Goal: Find specific page/section: Find specific page/section

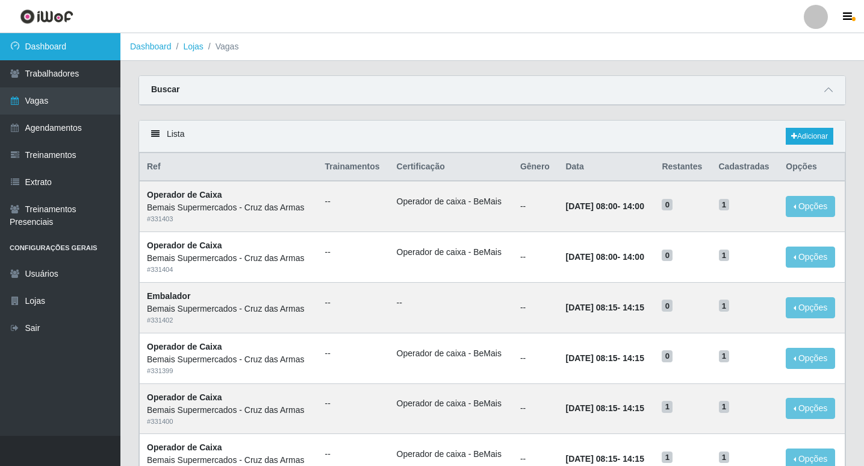
click at [37, 47] on link "Dashboard" at bounding box center [60, 46] width 120 height 27
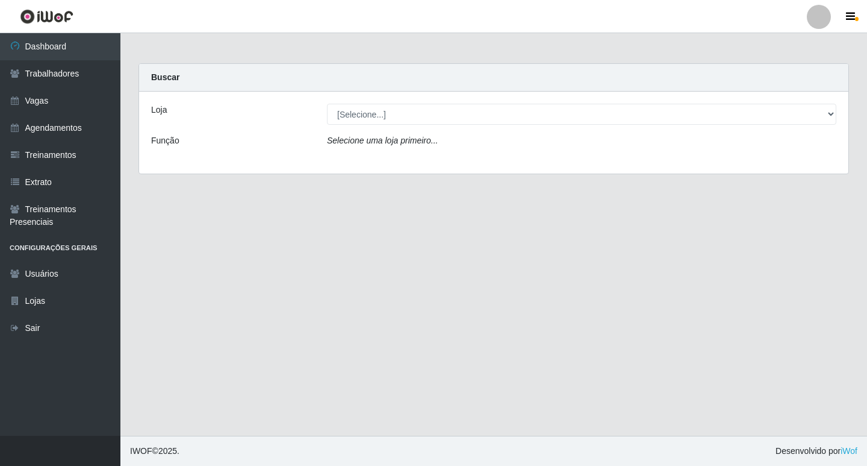
click at [362, 140] on icon "Selecione uma loja primeiro..." at bounding box center [382, 141] width 111 height 10
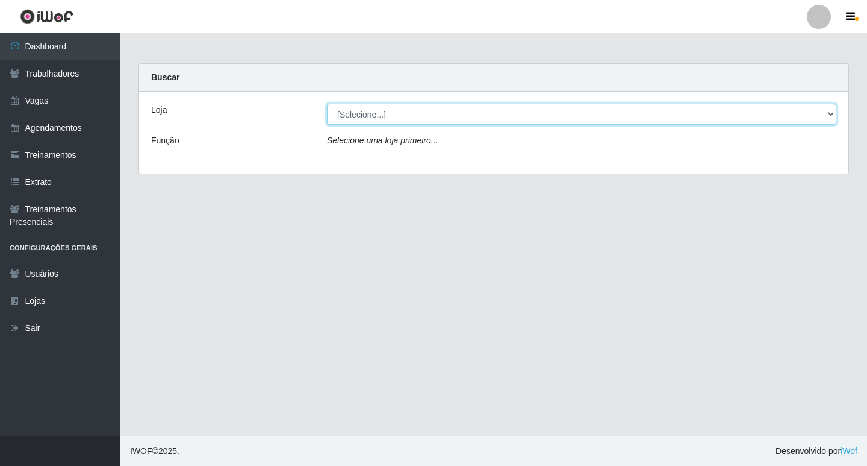
click at [357, 122] on select "[Selecione...] Bemais Supermercados - Cruz das Armas" at bounding box center [582, 114] width 510 height 21
select select "412"
click at [327, 104] on select "[Selecione...] Bemais Supermercados - Cruz das Armas" at bounding box center [582, 114] width 510 height 21
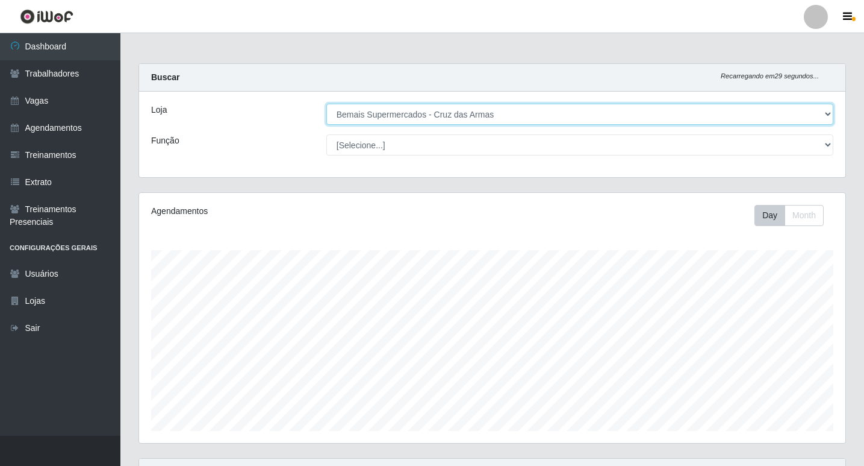
scroll to position [250, 707]
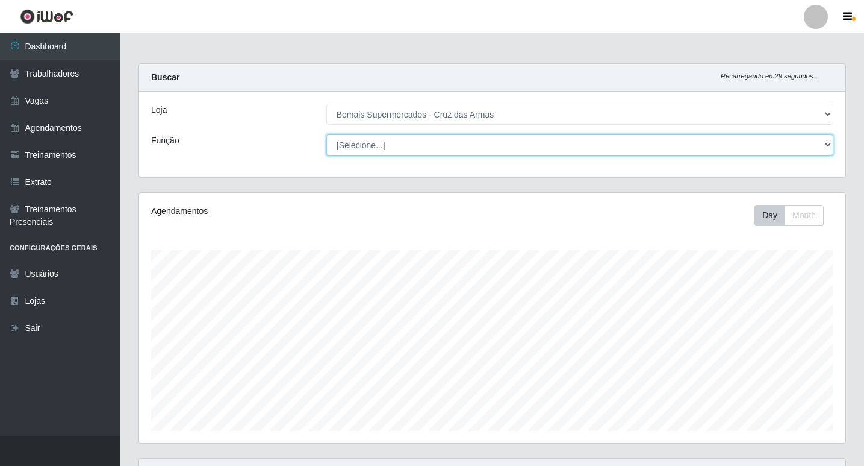
click at [357, 145] on select "[Selecione...] ASG ASG + ASG ++ Auxiliar de Estacionamento Auxiliar de Estacion…" at bounding box center [579, 144] width 507 height 21
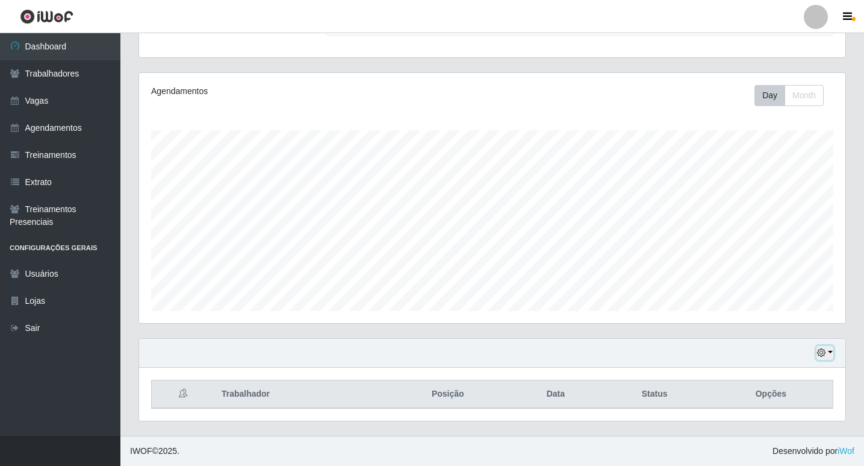
click at [821, 354] on icon "button" at bounding box center [821, 352] width 8 height 8
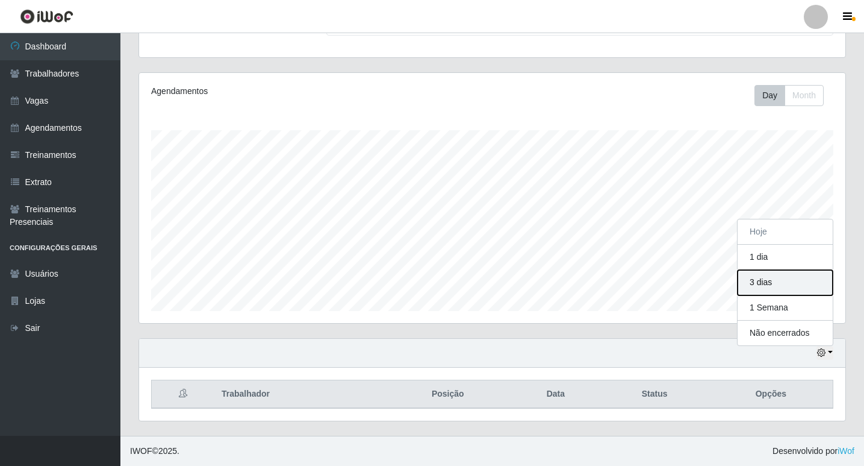
click at [760, 282] on button "3 dias" at bounding box center [785, 282] width 95 height 25
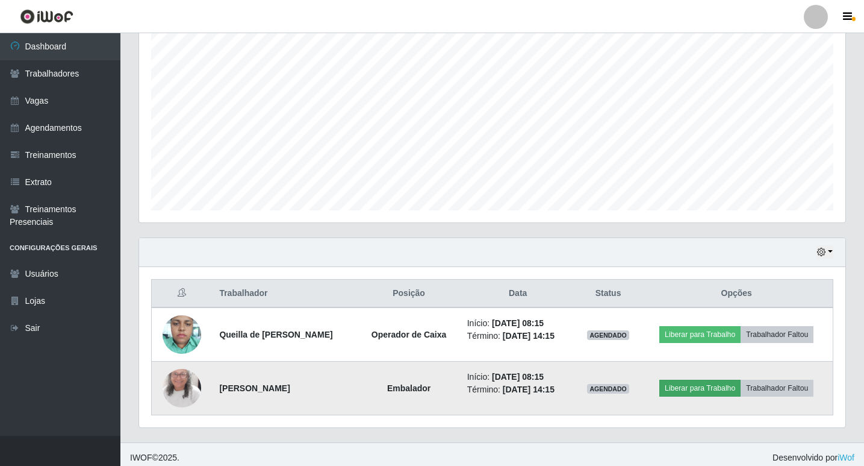
scroll to position [227, 0]
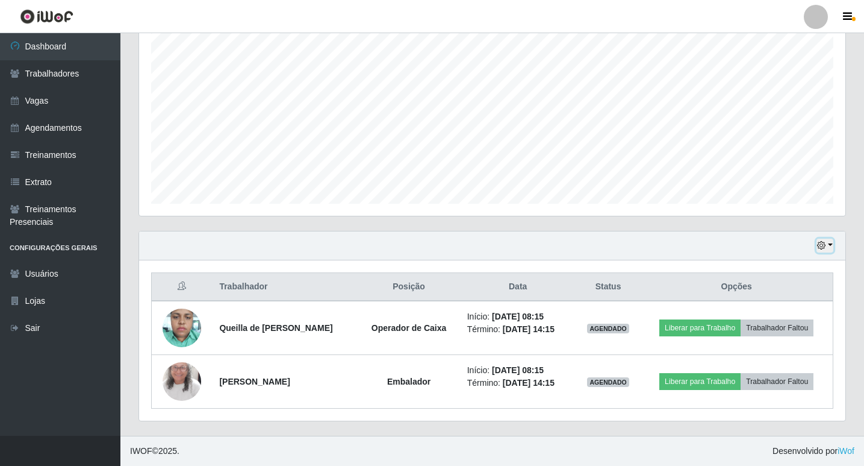
click at [827, 243] on button "button" at bounding box center [825, 246] width 17 height 14
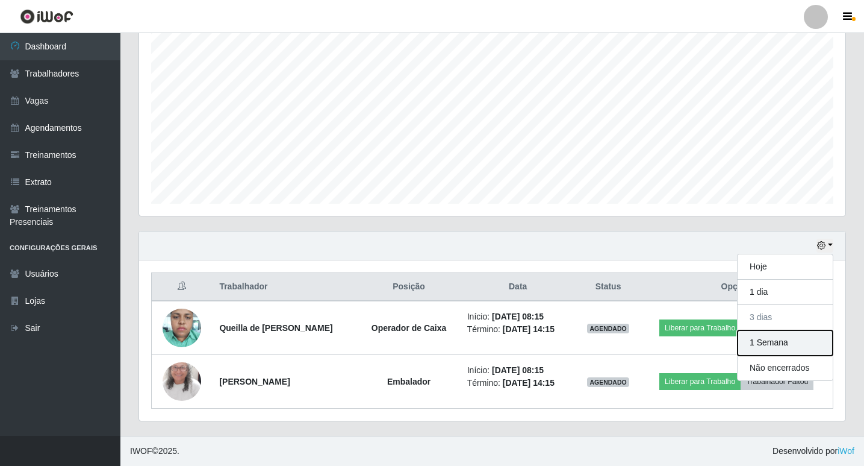
click at [772, 344] on button "1 Semana" at bounding box center [785, 342] width 95 height 25
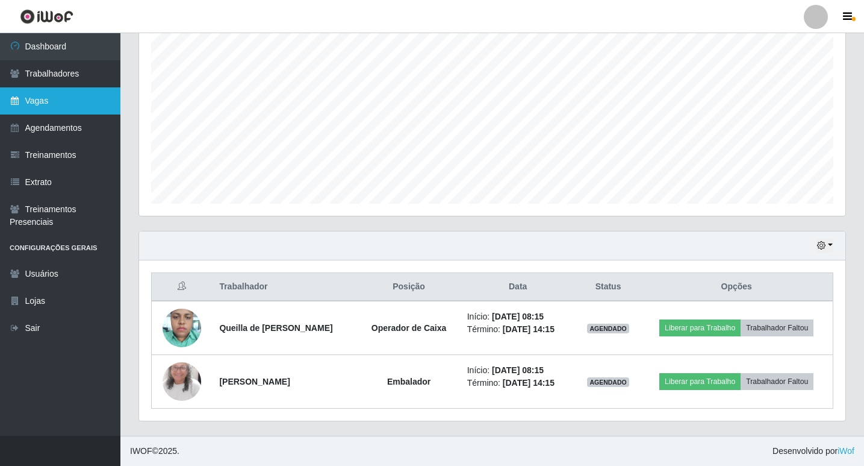
click at [45, 98] on link "Vagas" at bounding box center [60, 100] width 120 height 27
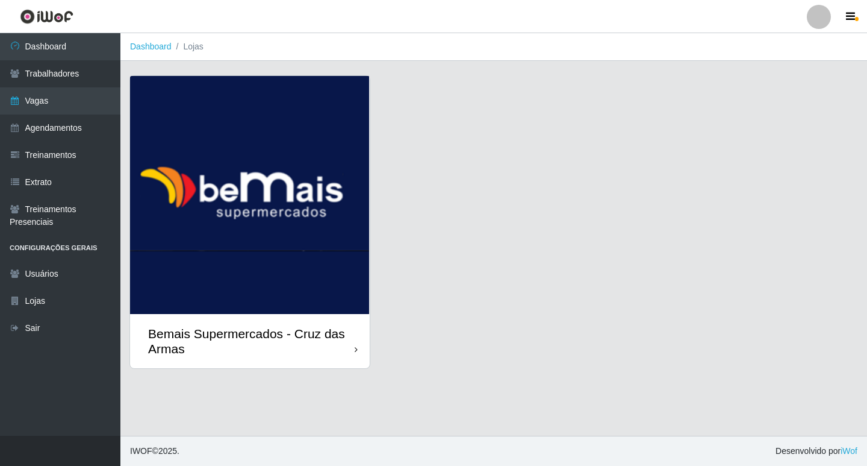
click at [251, 175] on img at bounding box center [250, 195] width 240 height 238
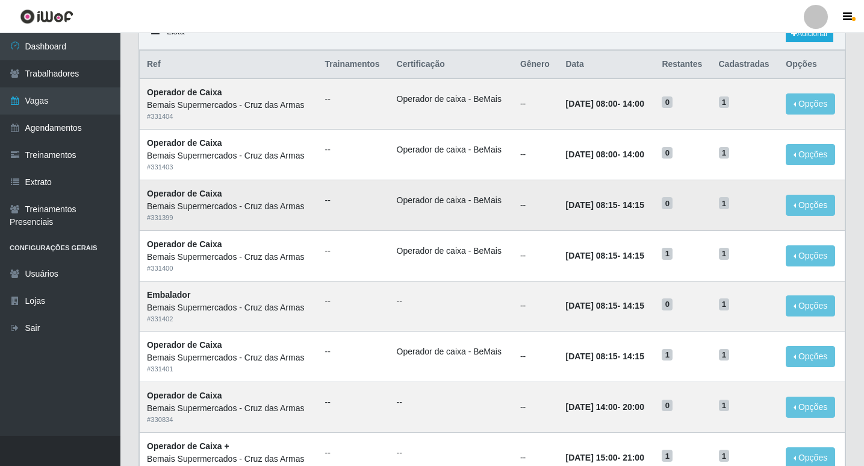
scroll to position [120, 0]
